Goal: Contribute content: Add original content to the website for others to see

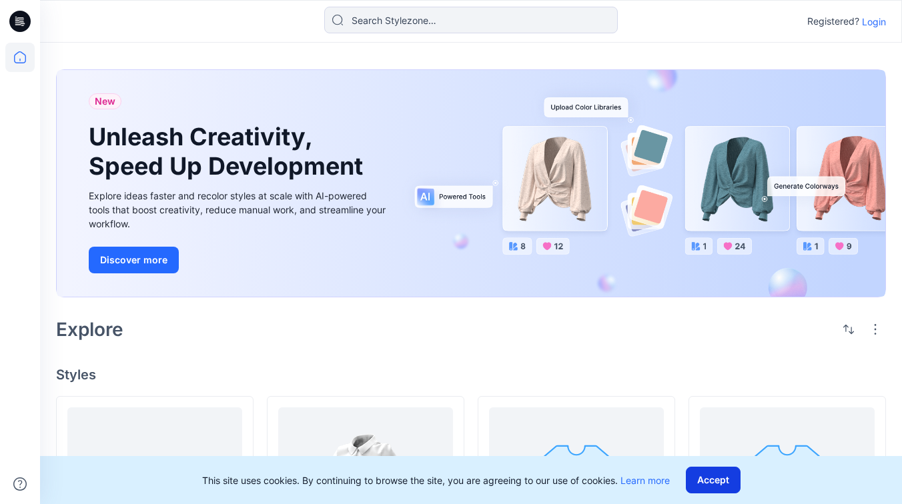
click at [714, 479] on button "Accept" at bounding box center [713, 480] width 55 height 27
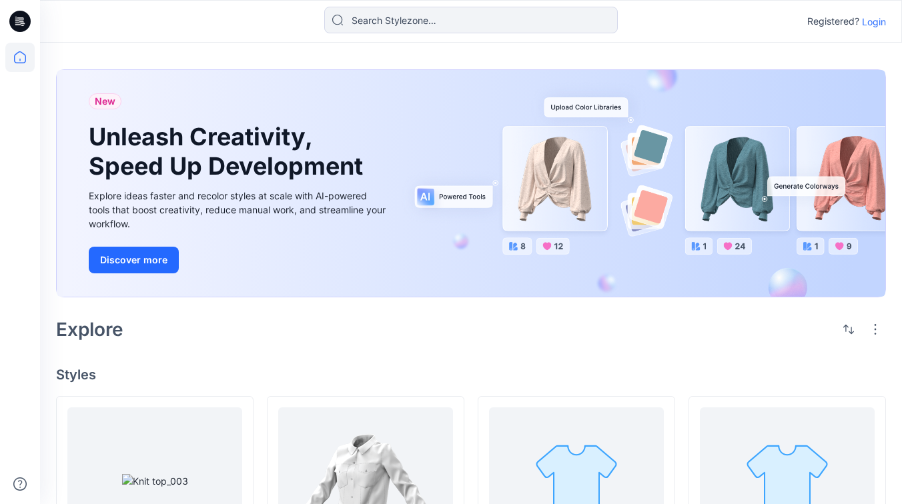
click at [878, 21] on p "Login" at bounding box center [874, 22] width 24 height 14
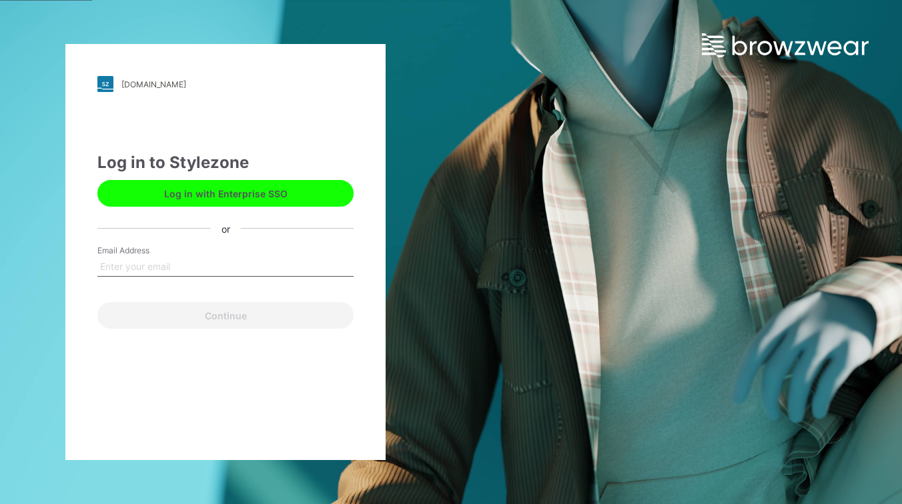
click at [227, 197] on button "Log in with Enterprise SSO" at bounding box center [225, 193] width 256 height 27
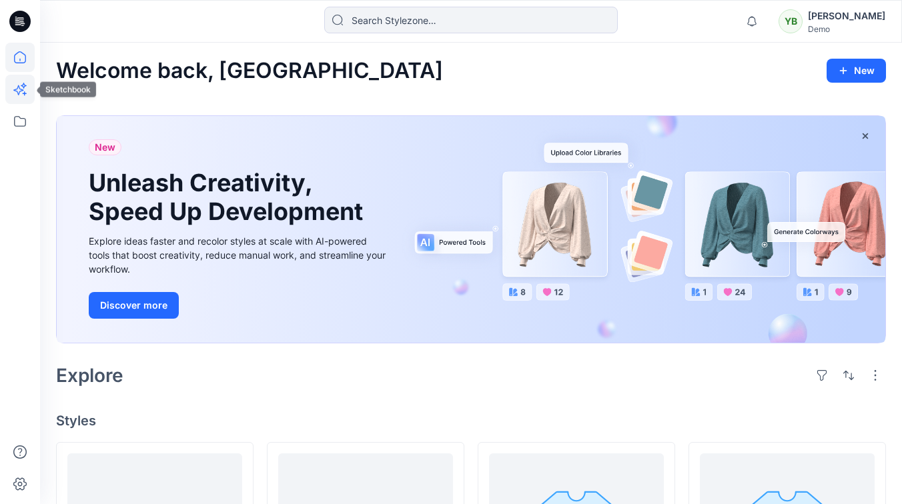
click at [26, 99] on icon at bounding box center [19, 89] width 29 height 29
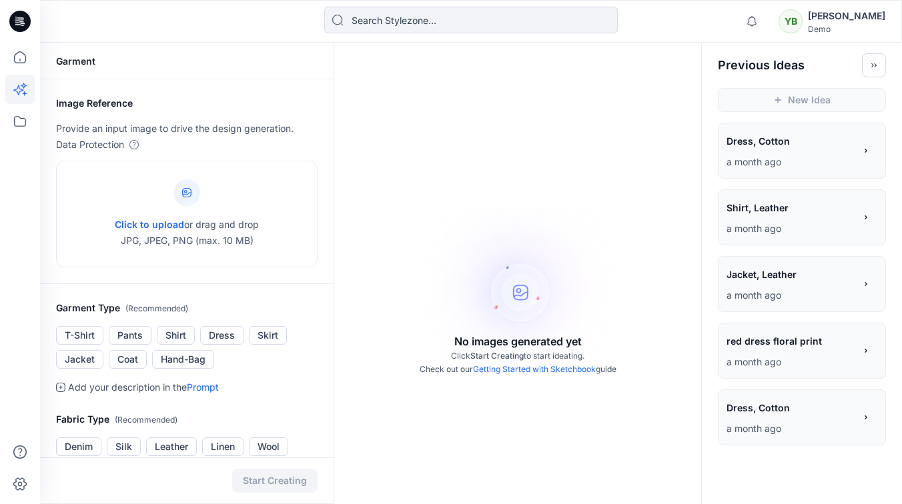
click at [780, 152] on div "Dress, Cotton Dress, Cotton" at bounding box center [790, 142] width 128 height 23
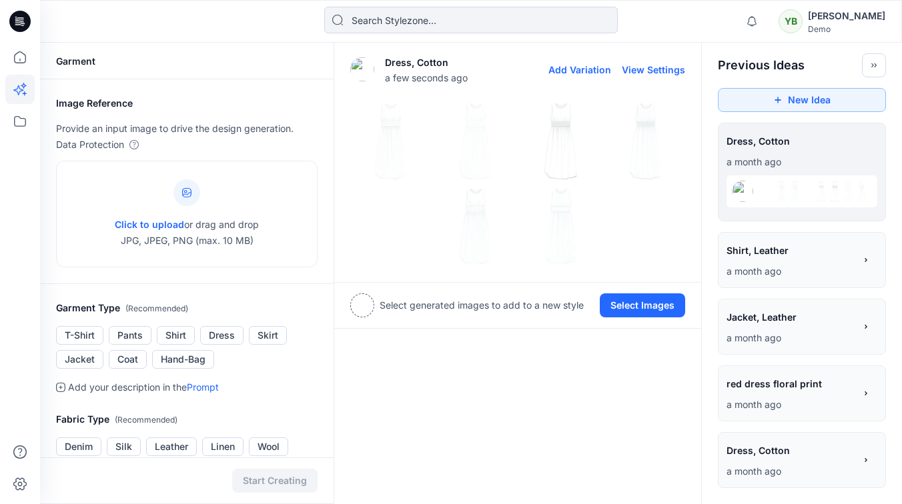
click at [583, 69] on button "Add Variation" at bounding box center [579, 69] width 63 height 11
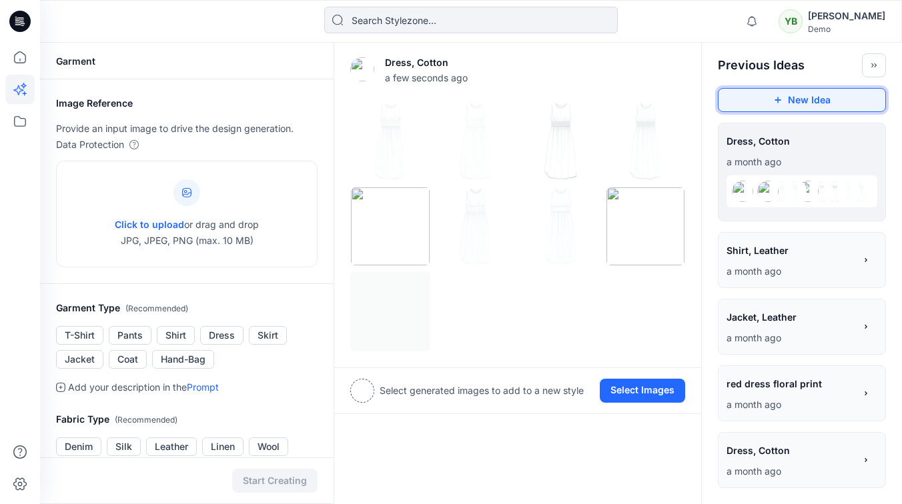
click at [766, 91] on button "New Idea" at bounding box center [802, 100] width 168 height 24
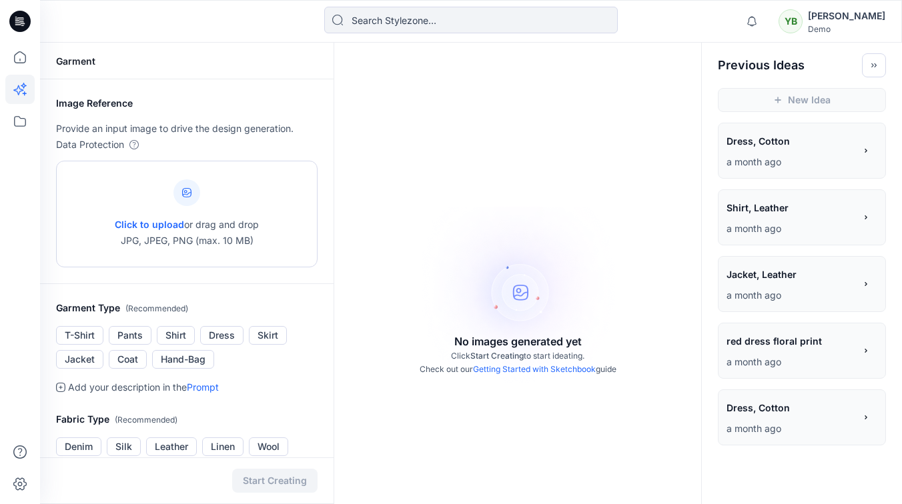
click at [169, 224] on span "Click to upload" at bounding box center [149, 224] width 69 height 11
type input "C:\fakepath\dress-8mb.png"
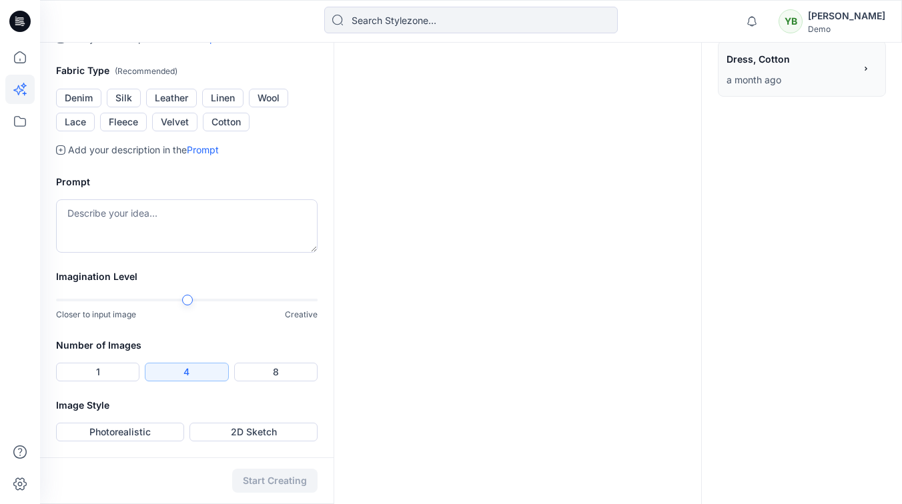
scroll to position [358, 0]
click at [122, 107] on button "Silk" at bounding box center [124, 98] width 34 height 19
click at [127, 253] on textarea at bounding box center [186, 225] width 261 height 53
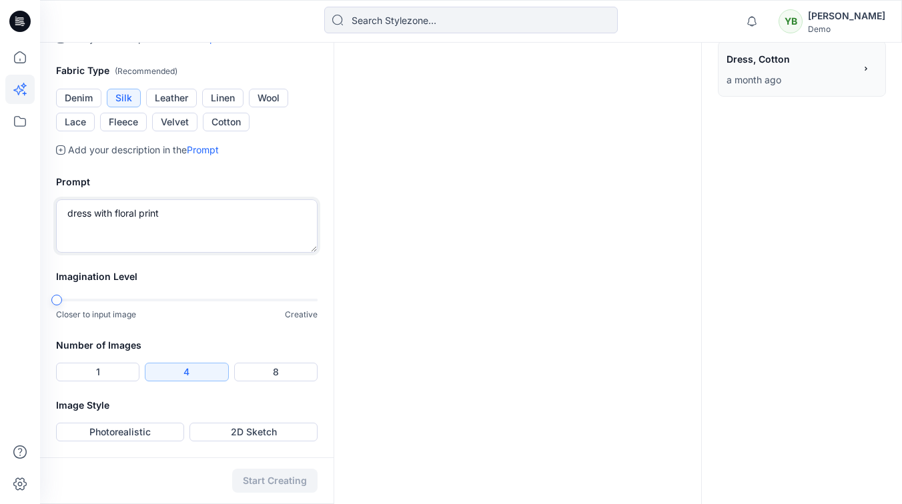
click at [45, 293] on div "Imagination Level Closer to input image Creative" at bounding box center [186, 303] width 293 height 69
type textarea "dress with floral print"
click at [113, 371] on button "1" at bounding box center [97, 372] width 83 height 19
click at [141, 433] on button "Photorealistic" at bounding box center [120, 432] width 128 height 19
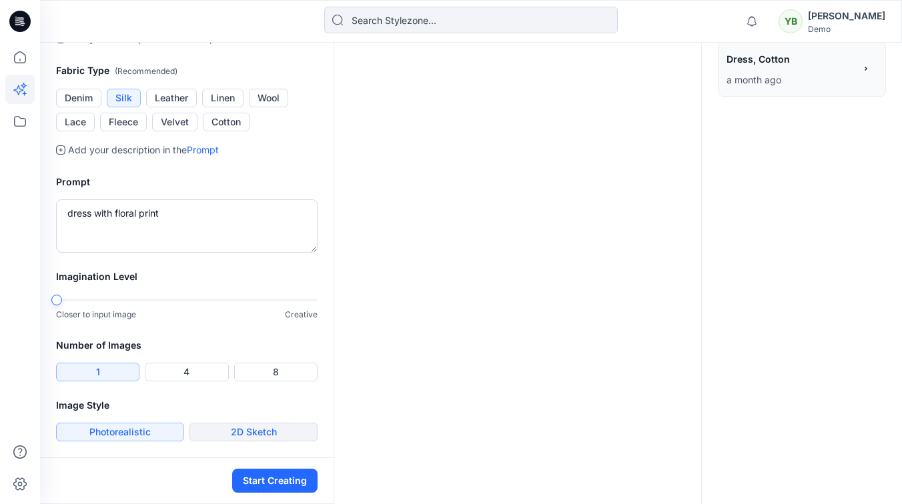
click at [259, 430] on button "2D Sketch" at bounding box center [253, 432] width 128 height 19
drag, startPoint x: 283, startPoint y: 481, endPoint x: 431, endPoint y: 382, distance: 177.9
click at [284, 480] on button "Start Creating" at bounding box center [274, 481] width 85 height 24
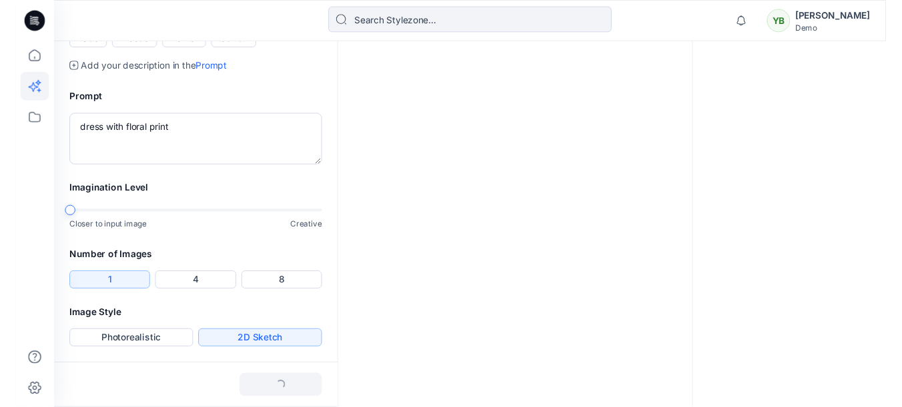
scroll to position [549, 0]
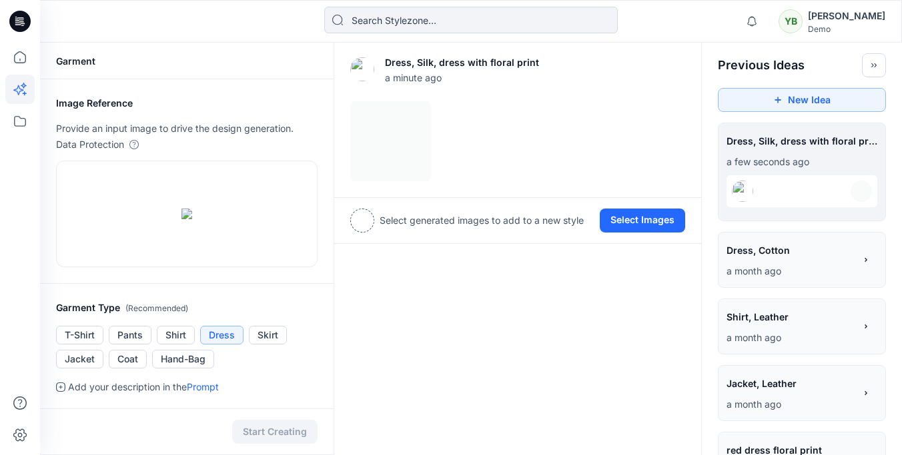
click at [780, 165] on p "a few seconds ago" at bounding box center [801, 162] width 151 height 16
click at [393, 143] on div at bounding box center [517, 141] width 335 height 80
click at [761, 253] on span "Dress, Cotton" at bounding box center [789, 250] width 127 height 19
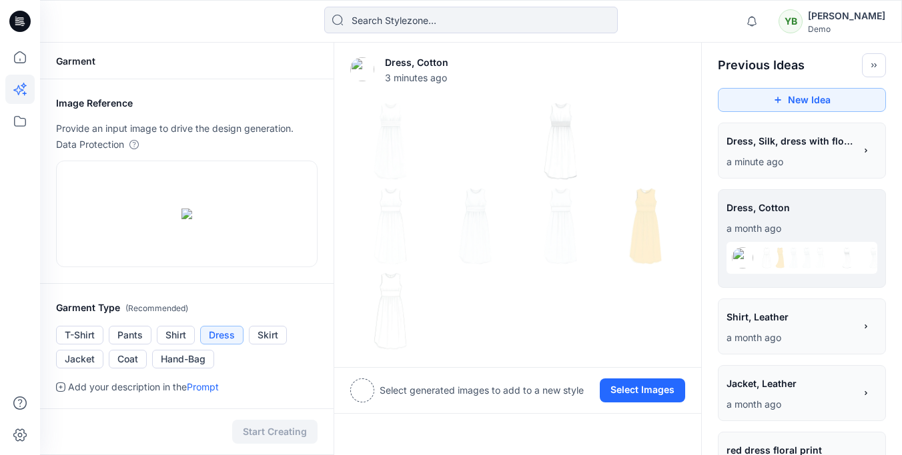
click at [754, 141] on span "Dress, Silk, dress with floral print" at bounding box center [789, 140] width 127 height 19
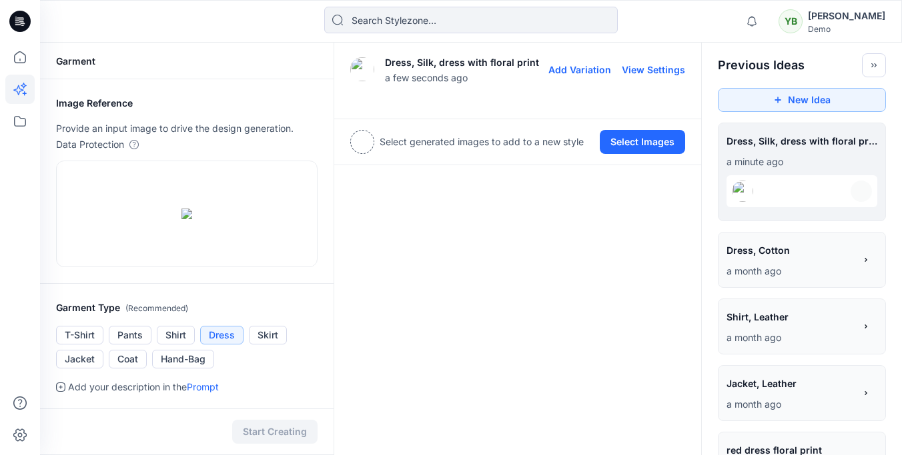
click at [554, 119] on div at bounding box center [517, 110] width 335 height 18
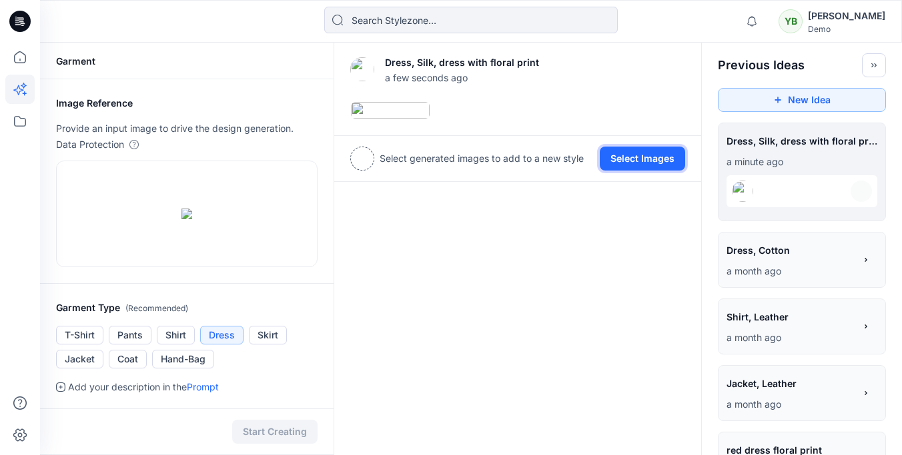
click at [624, 171] on button "Select Images" at bounding box center [642, 159] width 85 height 24
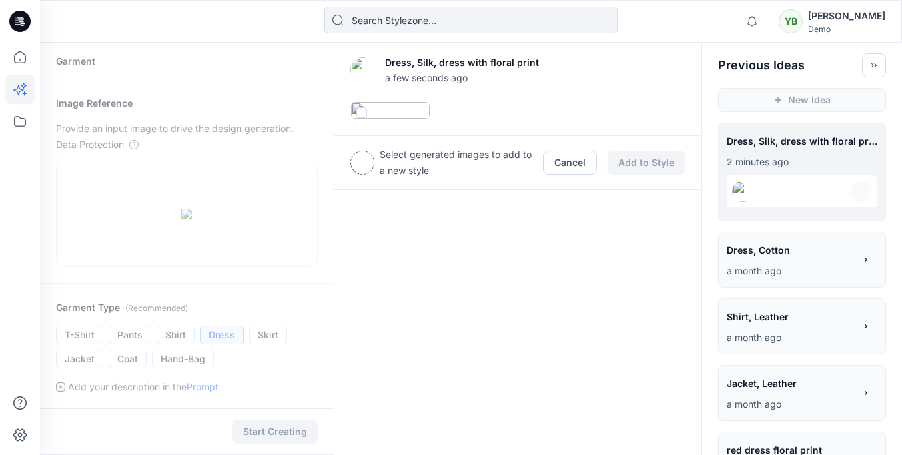
click at [359, 113] on span at bounding box center [361, 112] width 11 height 11
click at [359, 113] on input "checkbox" at bounding box center [360, 113] width 11 height 11
checkbox input "true"
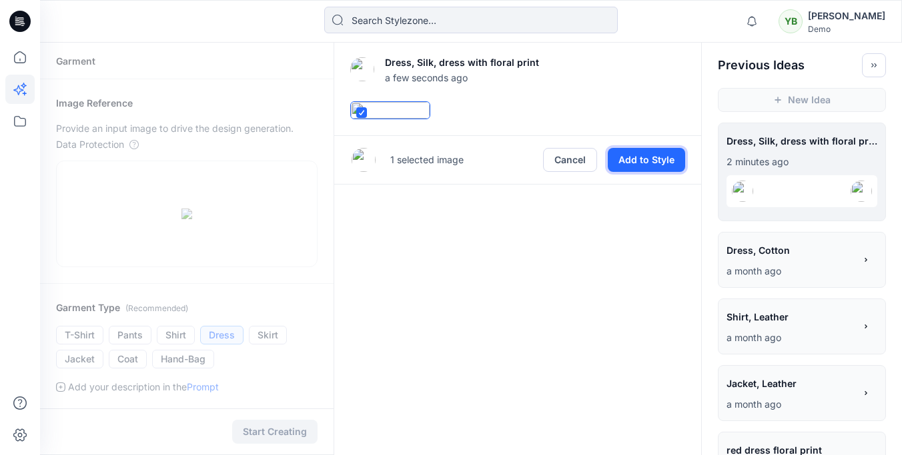
click at [649, 172] on button "Add to Style" at bounding box center [646, 160] width 77 height 24
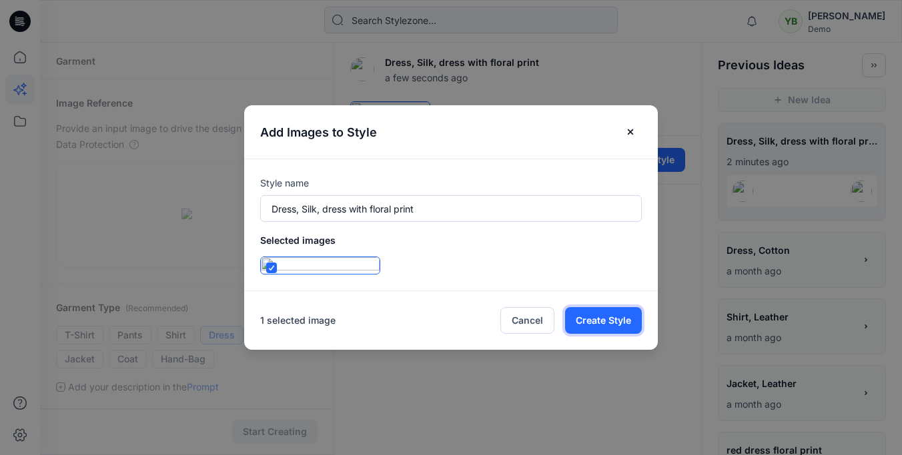
click at [621, 334] on button "Create Style" at bounding box center [603, 320] width 77 height 27
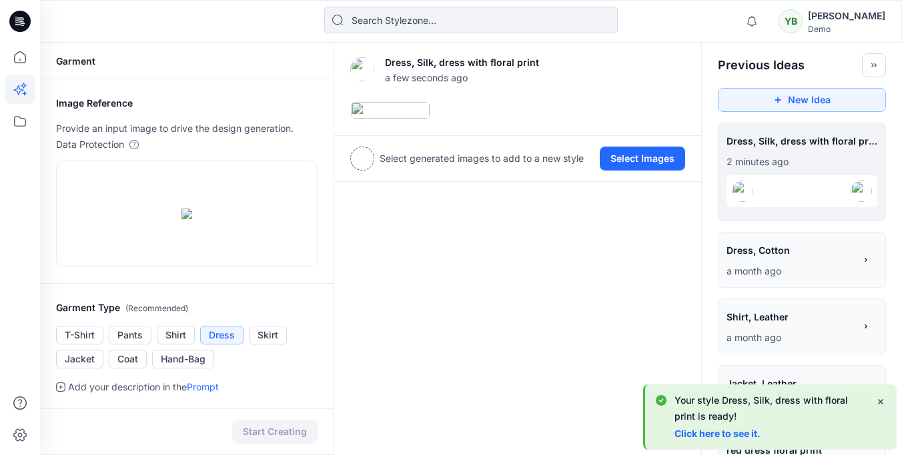
click at [694, 432] on link "Click here to see it." at bounding box center [717, 433] width 86 height 11
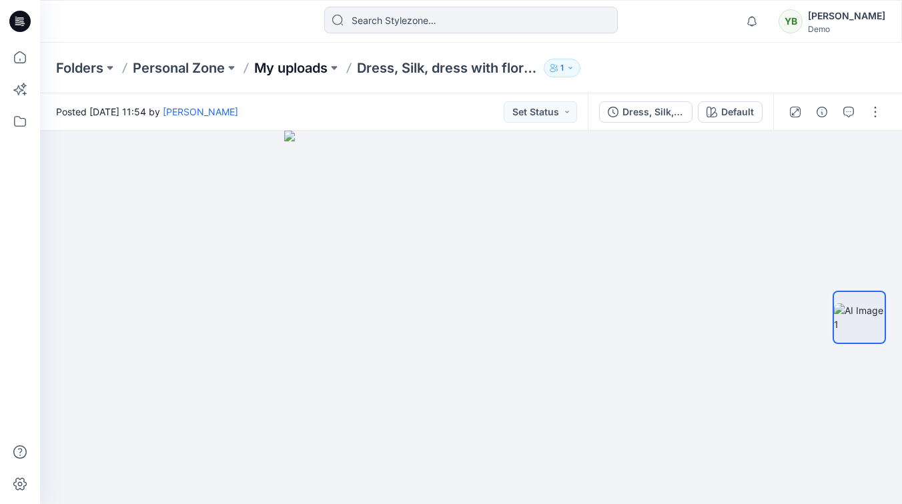
click at [312, 65] on p "My uploads" at bounding box center [290, 68] width 73 height 19
